Goal: Information Seeking & Learning: Understand process/instructions

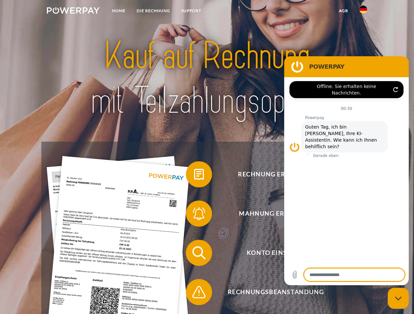
click at [73, 11] on img at bounding box center [73, 10] width 53 height 7
click at [363, 11] on img at bounding box center [363, 10] width 8 height 8
click at [343, 11] on link "agb" at bounding box center [343, 11] width 20 height 12
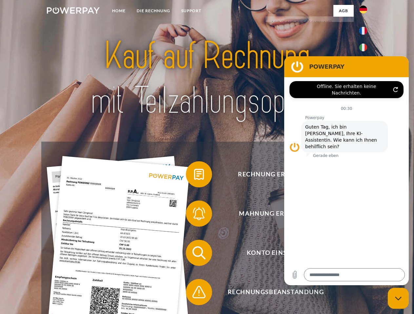
click at [194, 176] on span at bounding box center [189, 174] width 33 height 33
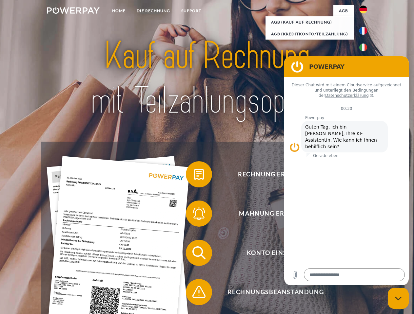
click at [194, 215] on span at bounding box center [189, 213] width 33 height 33
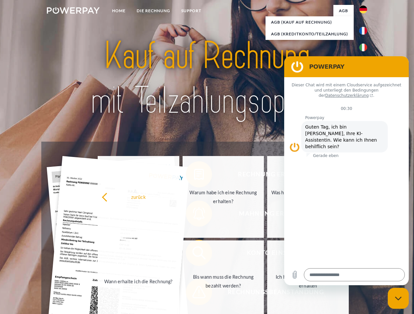
click at [194, 254] on link "Bis wann muss die Rechnung bezahlt werden?" at bounding box center [223, 282] width 82 height 82
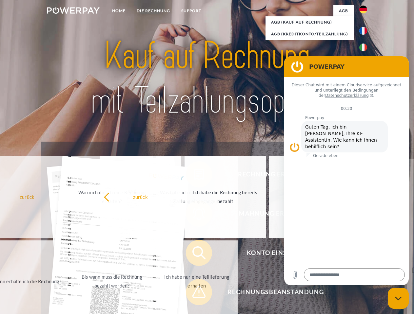
click at [194, 294] on span at bounding box center [189, 292] width 33 height 33
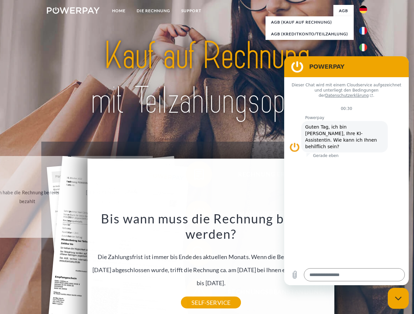
click at [398, 299] on icon "Messaging-Fenster schließen" at bounding box center [398, 299] width 7 height 4
type textarea "*"
